Goal: Task Accomplishment & Management: Use online tool/utility

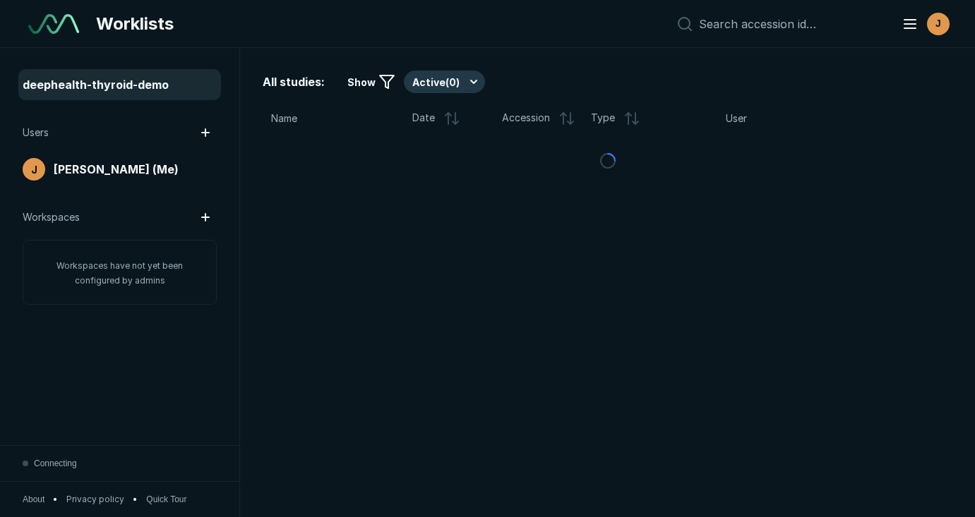
scroll to position [3670, 4895]
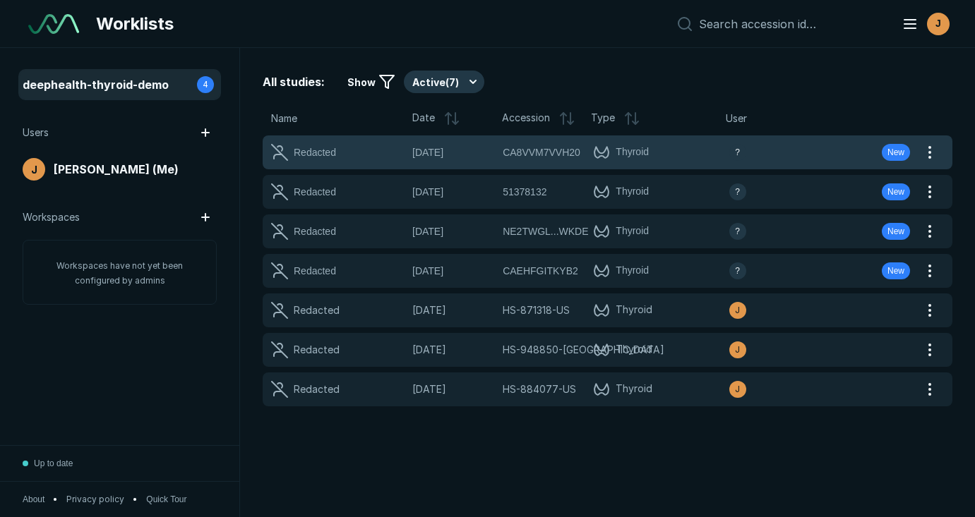
click at [688, 157] on span "Thyroid" at bounding box center [661, 152] width 136 height 17
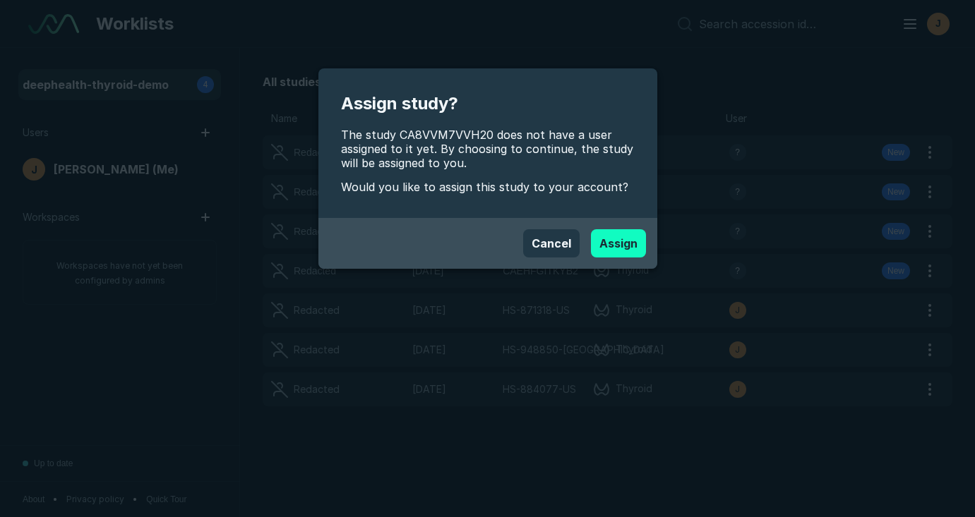
click at [604, 249] on button "Assign" at bounding box center [618, 243] width 55 height 28
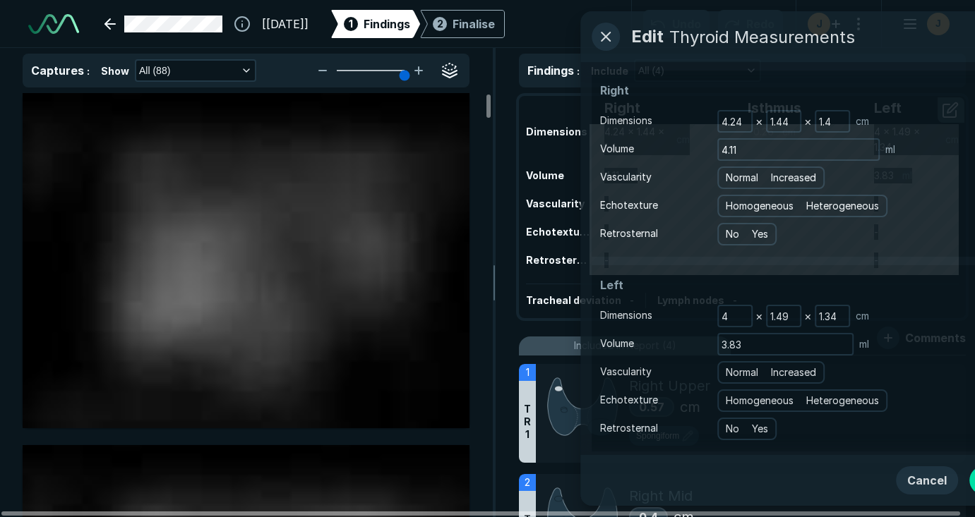
scroll to position [3896, 6201]
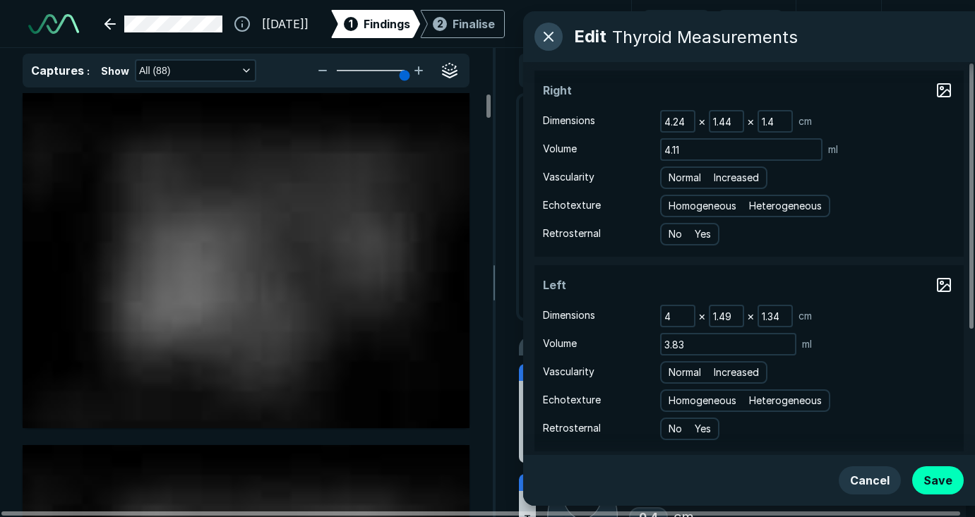
click at [551, 35] on button "button" at bounding box center [548, 37] width 28 height 28
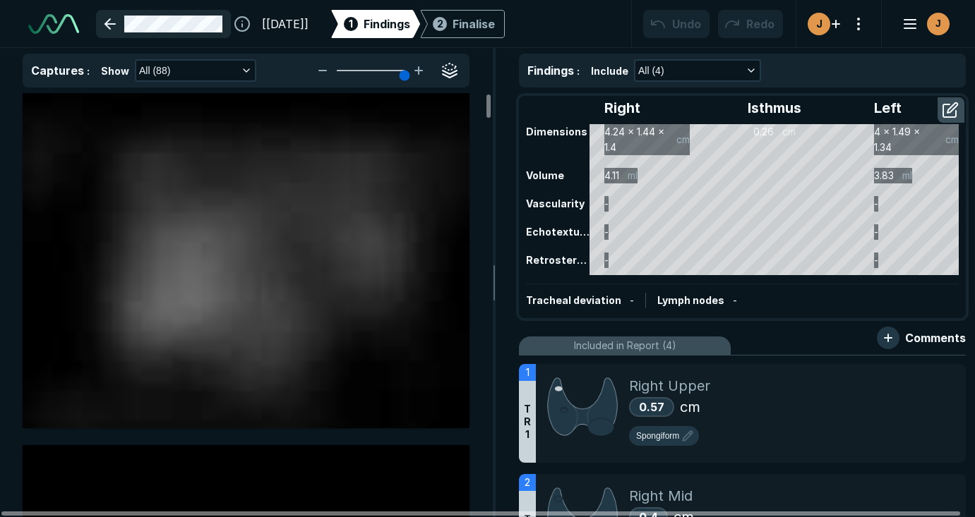
click at [107, 24] on link at bounding box center [163, 24] width 135 height 28
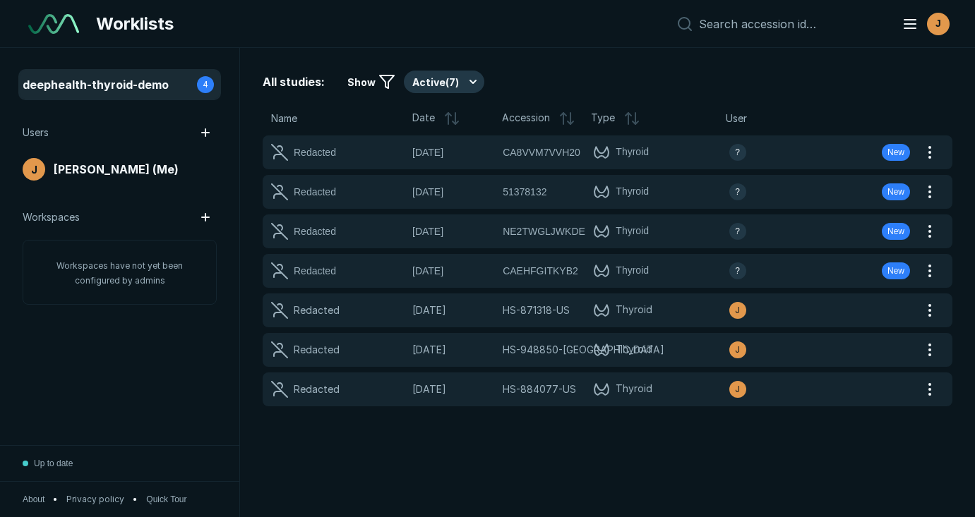
scroll to position [3670, 4895]
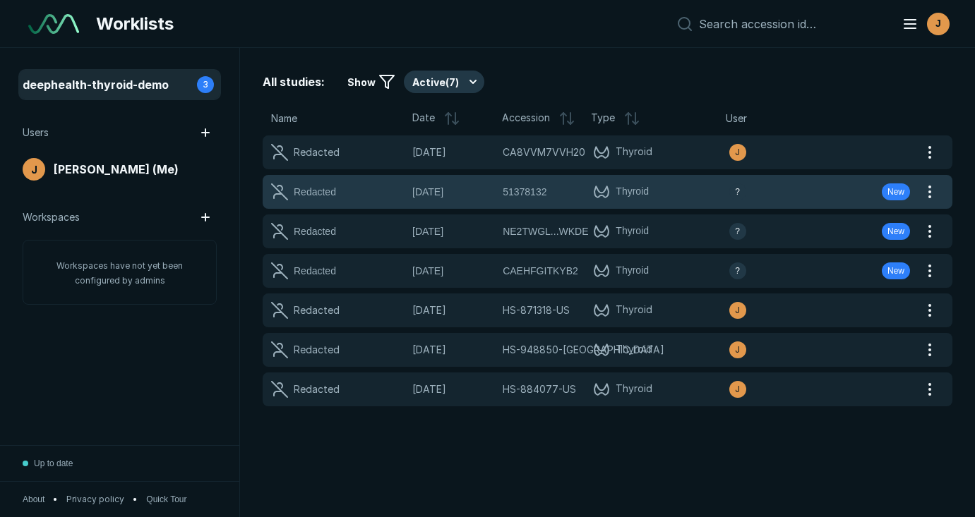
click at [686, 187] on span "Thyroid" at bounding box center [661, 192] width 136 height 17
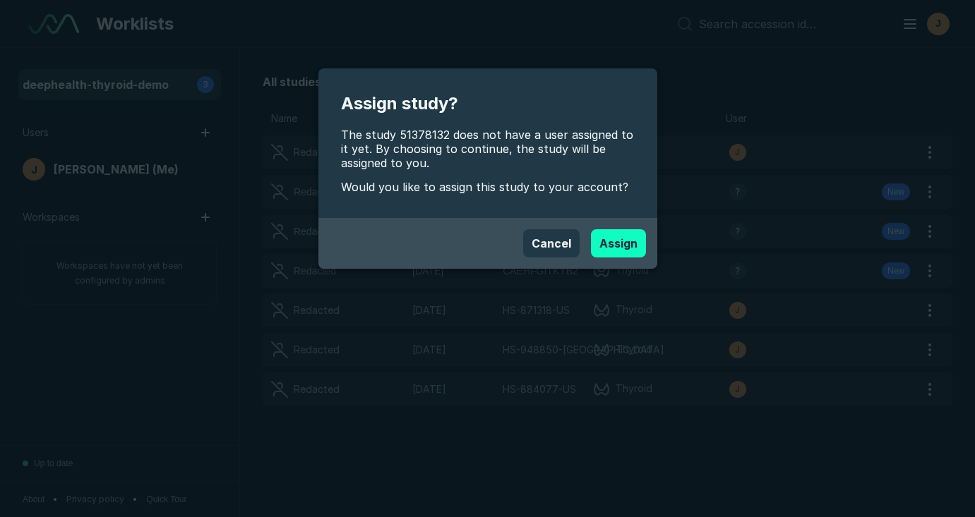
click at [618, 236] on button "Assign" at bounding box center [618, 243] width 55 height 28
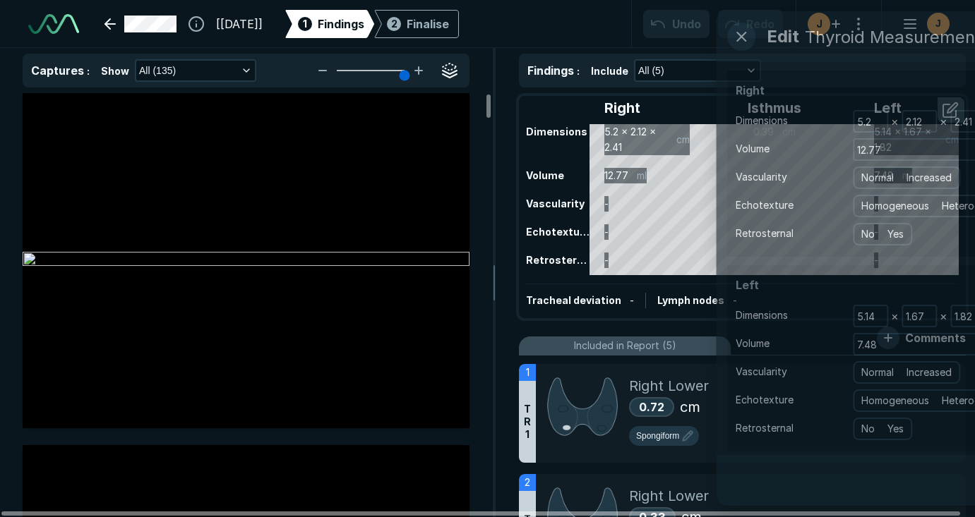
scroll to position [3896, 6201]
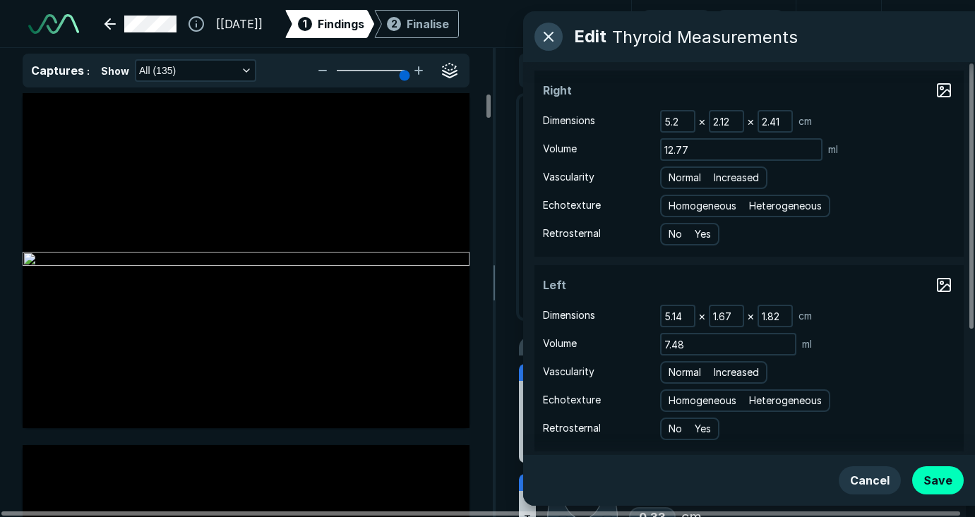
click at [546, 36] on button "button" at bounding box center [548, 37] width 28 height 28
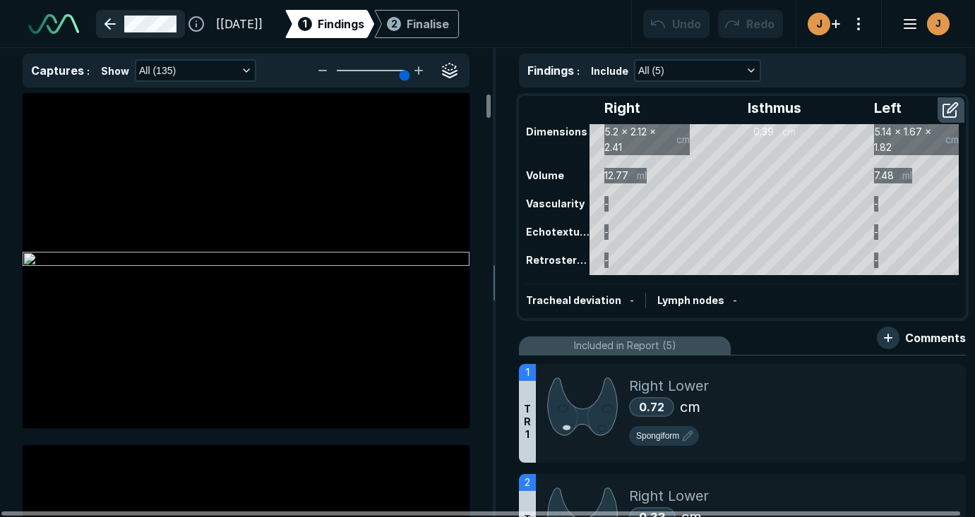
click at [111, 23] on link at bounding box center [140, 24] width 89 height 28
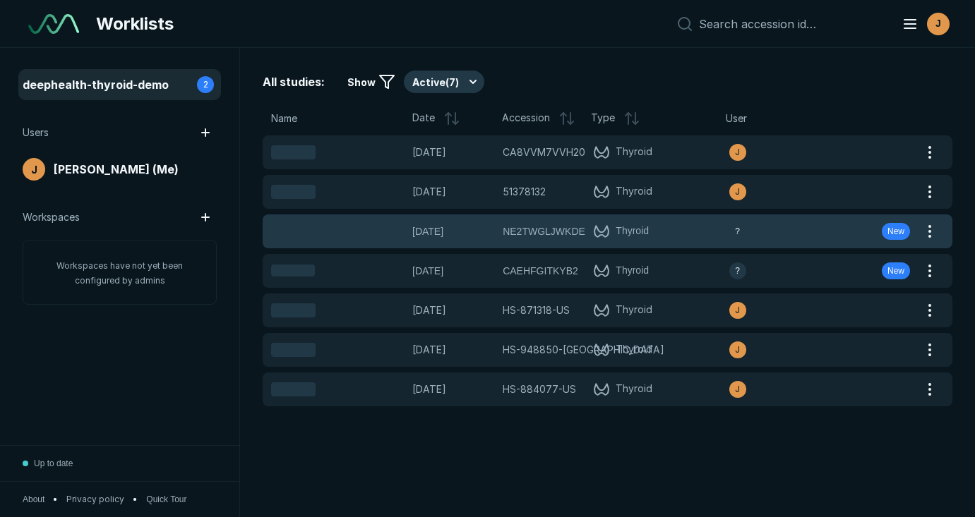
scroll to position [3670, 4895]
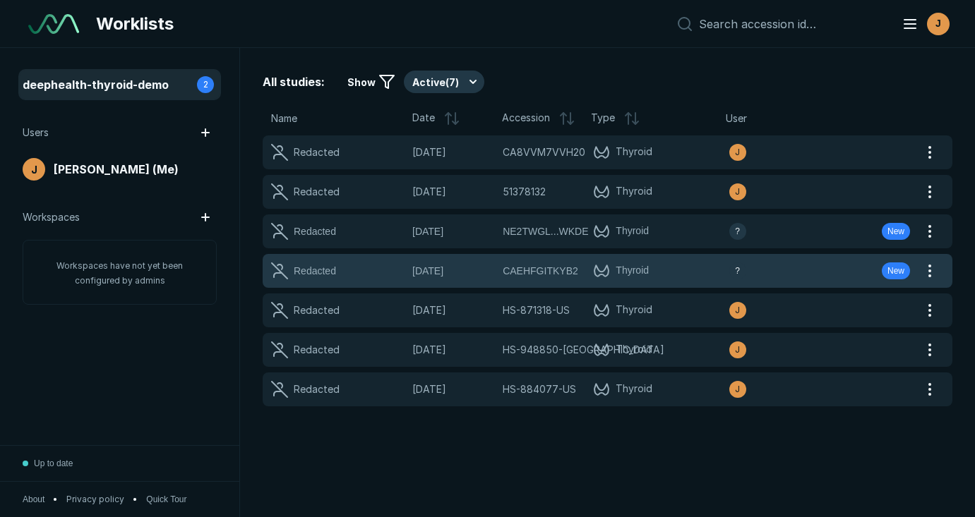
click at [682, 265] on span "Thyroid" at bounding box center [661, 271] width 136 height 17
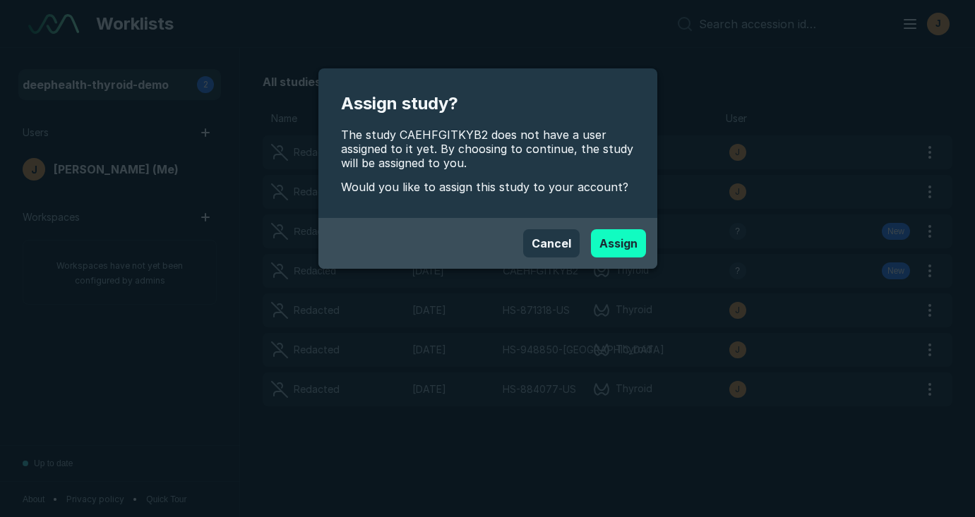
click at [622, 239] on button "Assign" at bounding box center [618, 243] width 55 height 28
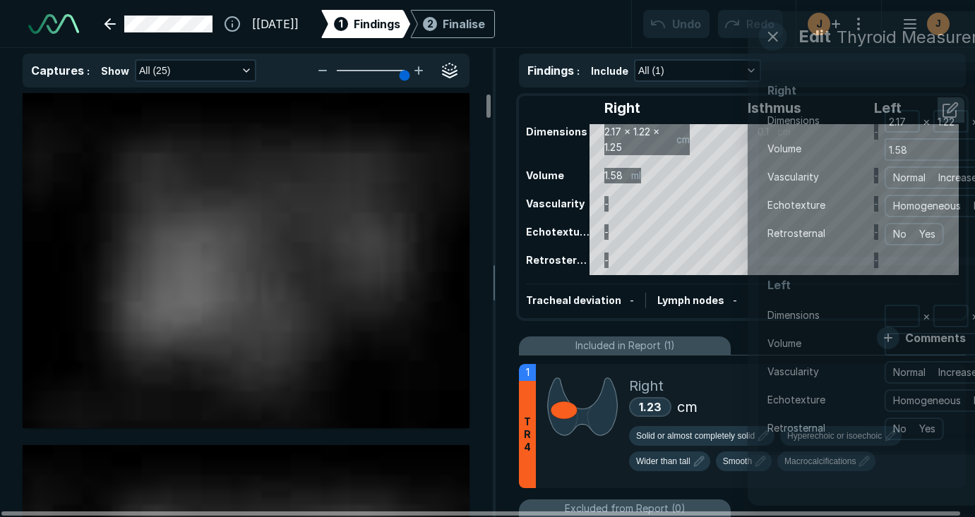
scroll to position [2772, 3812]
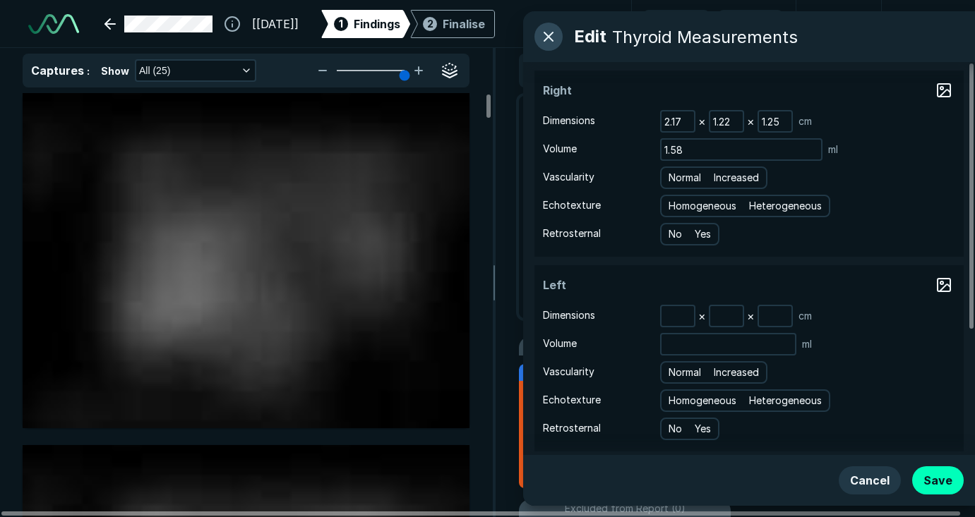
click at [547, 35] on button "button" at bounding box center [548, 37] width 28 height 28
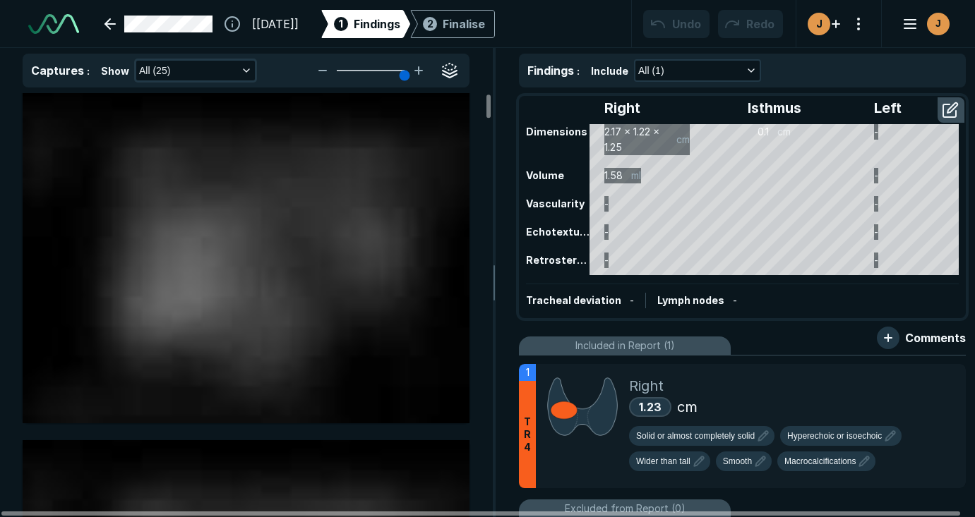
scroll to position [7, 0]
click at [235, 66] on button "All (25)" at bounding box center [195, 71] width 119 height 20
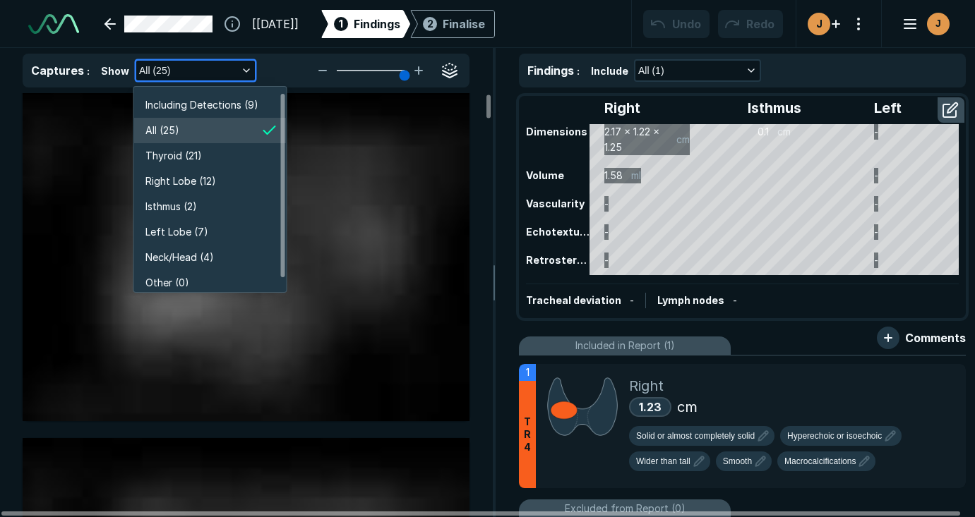
scroll to position [2661, 2495]
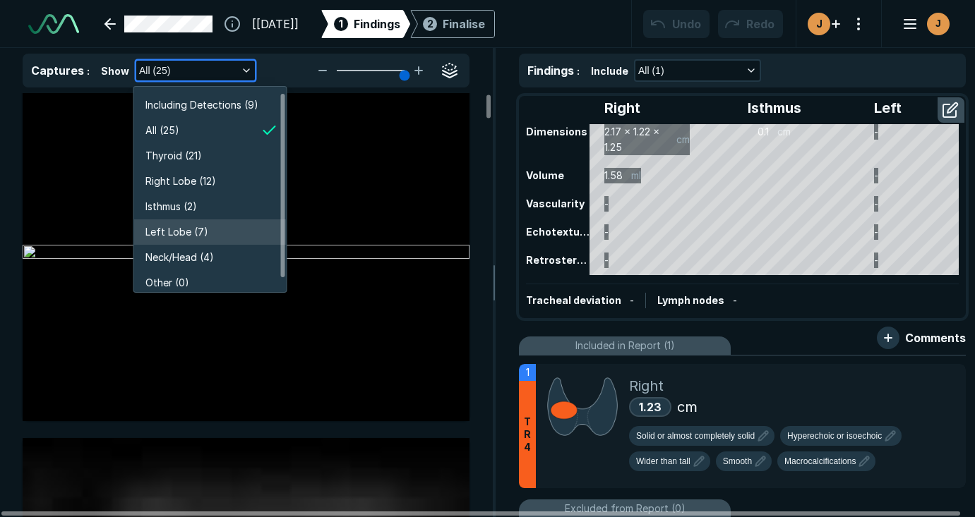
click at [196, 227] on span "Left Lobe (7)" at bounding box center [176, 232] width 63 height 16
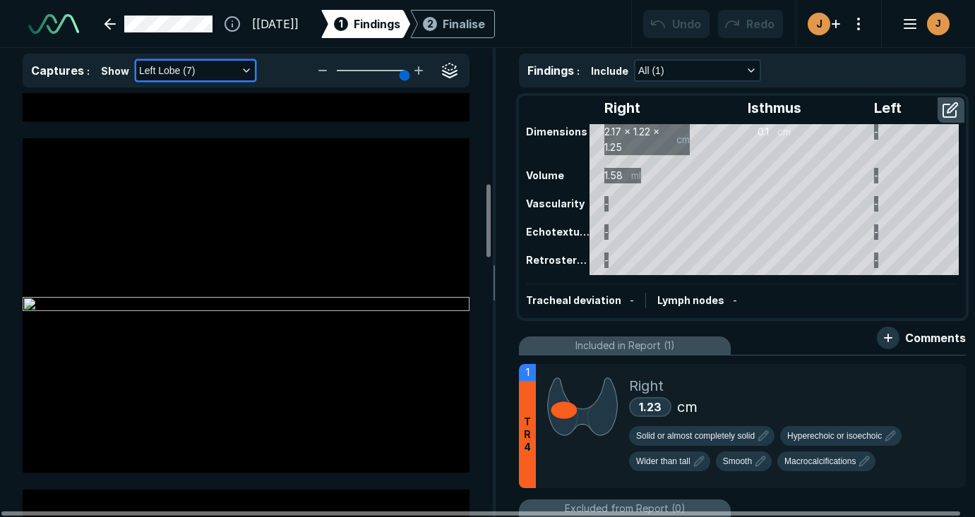
scroll to position [0, 0]
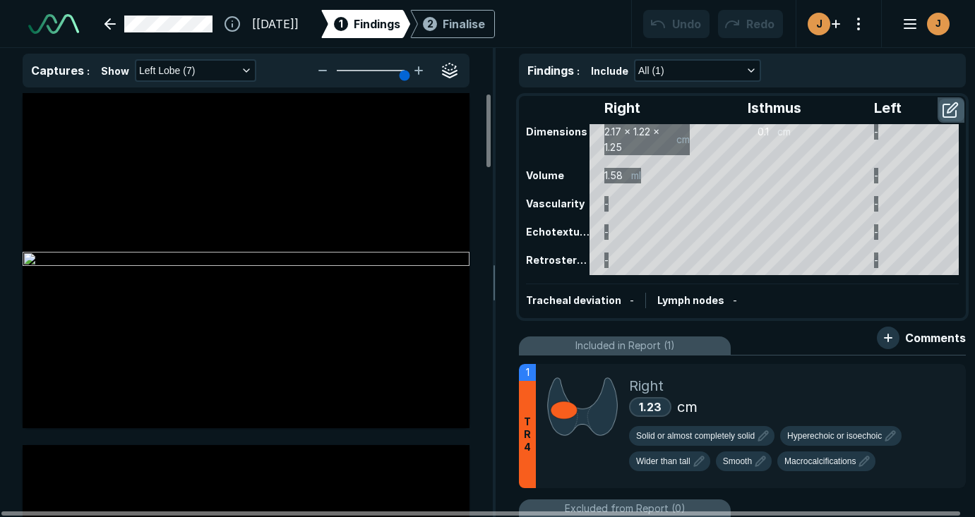
click at [953, 110] on button "button" at bounding box center [951, 110] width 25 height 23
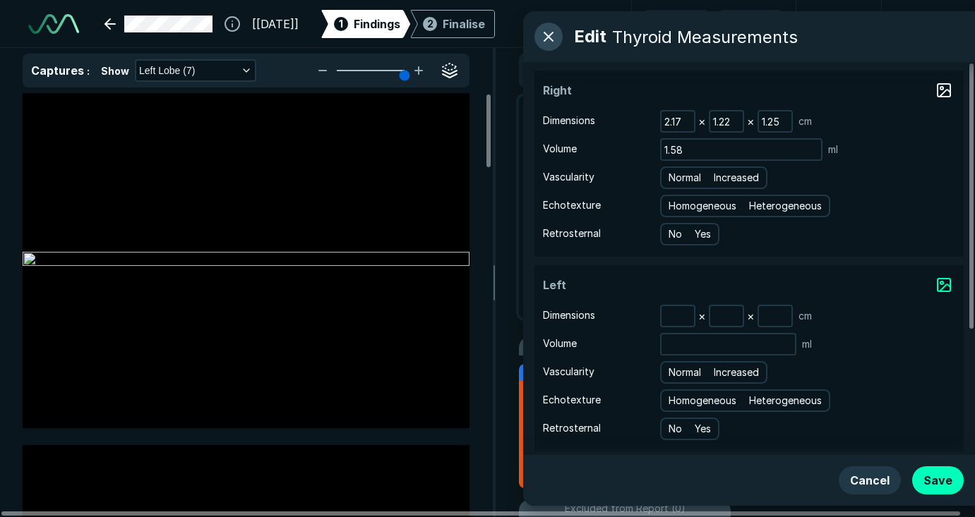
click at [549, 38] on button "button" at bounding box center [548, 37] width 28 height 28
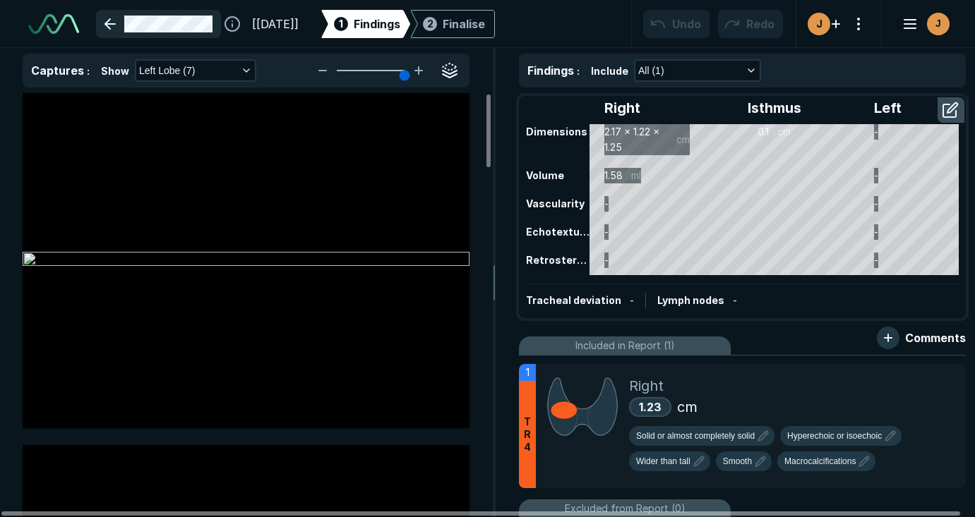
click at [112, 21] on link at bounding box center [158, 24] width 125 height 28
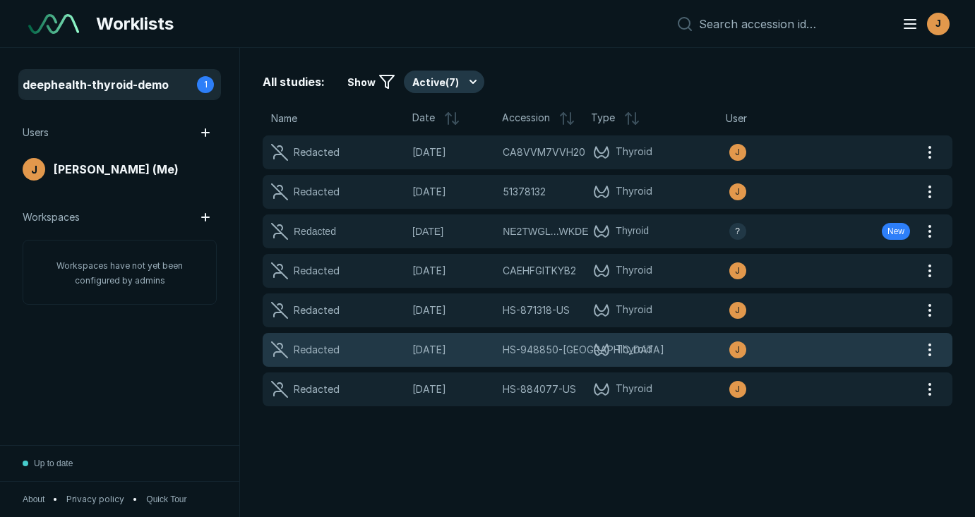
click at [671, 350] on span "Thyroid" at bounding box center [661, 350] width 136 height 17
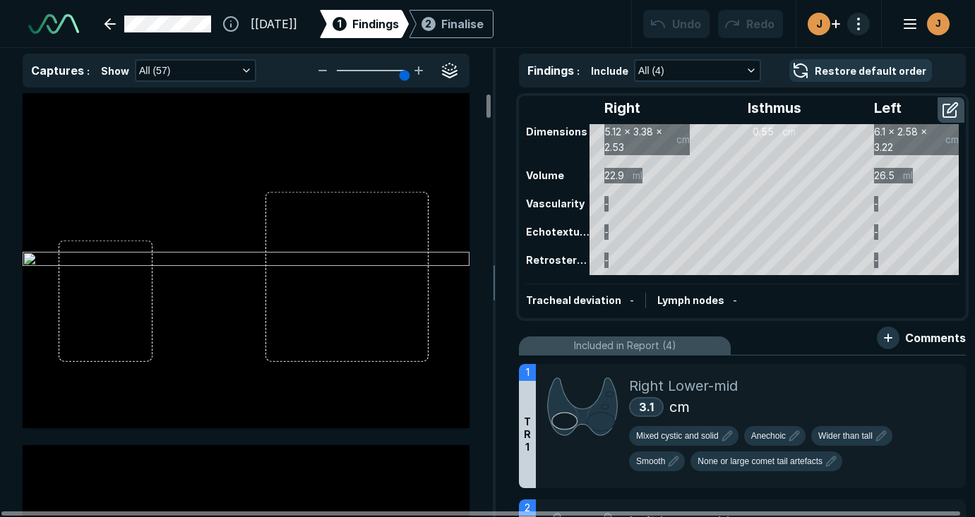
click at [860, 24] on button "button" at bounding box center [858, 24] width 23 height 23
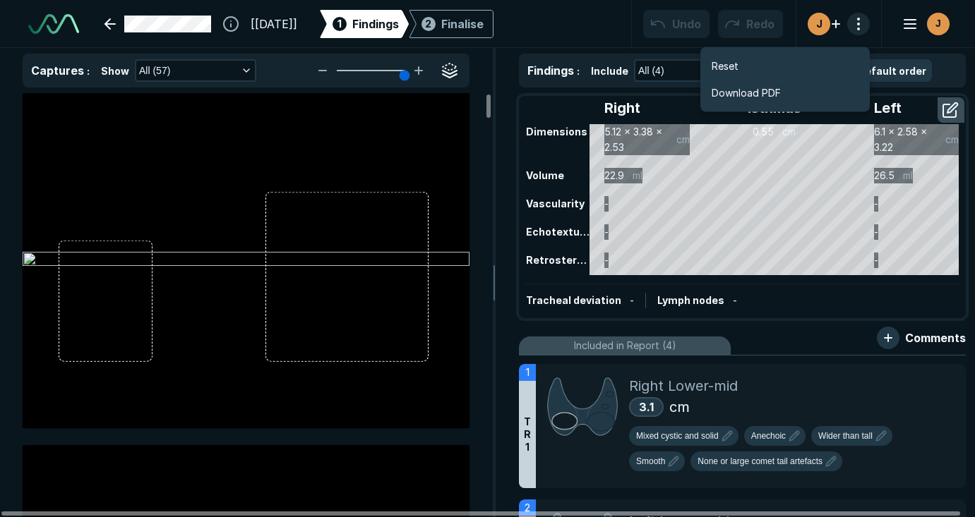
click at [861, 28] on button "button" at bounding box center [858, 24] width 23 height 23
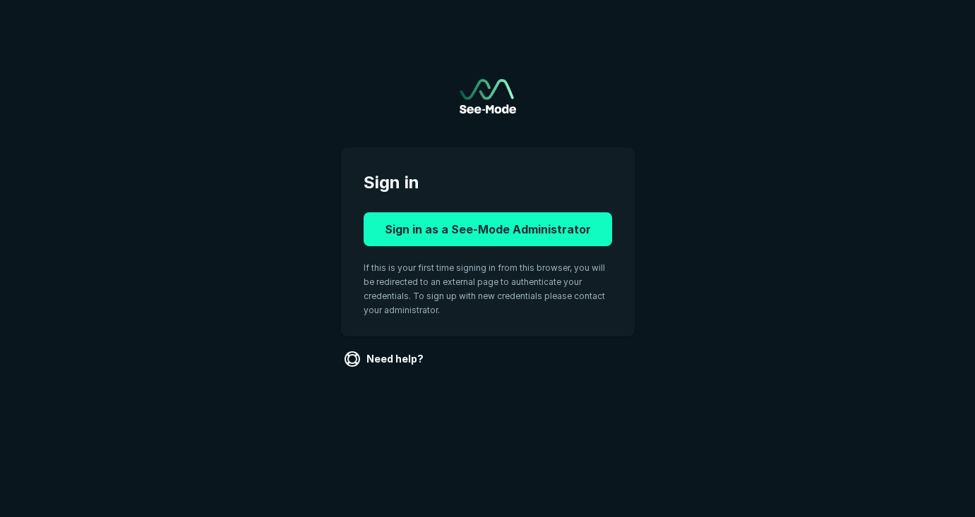
drag, startPoint x: 459, startPoint y: 244, endPoint x: 462, endPoint y: 230, distance: 14.4
click at [460, 244] on button "Sign in as a See-Mode Administrator" at bounding box center [488, 229] width 248 height 34
click at [462, 230] on button "Sign in as a See-Mode Administrator" at bounding box center [488, 229] width 248 height 34
